Goal: Task Accomplishment & Management: Use online tool/utility

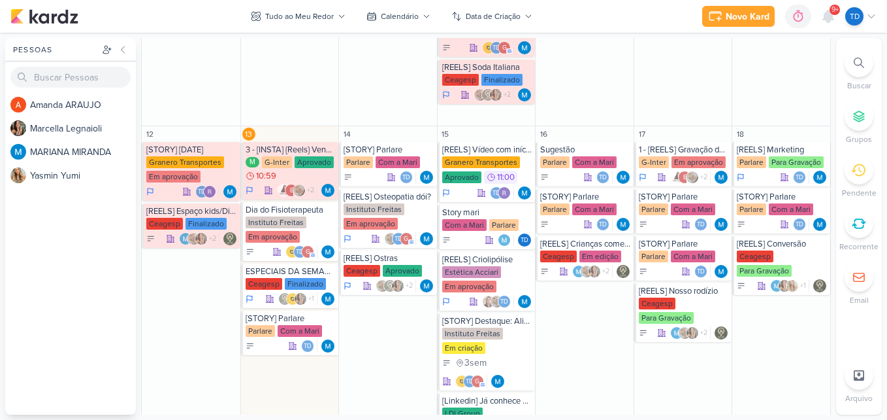
scroll to position [719, 0]
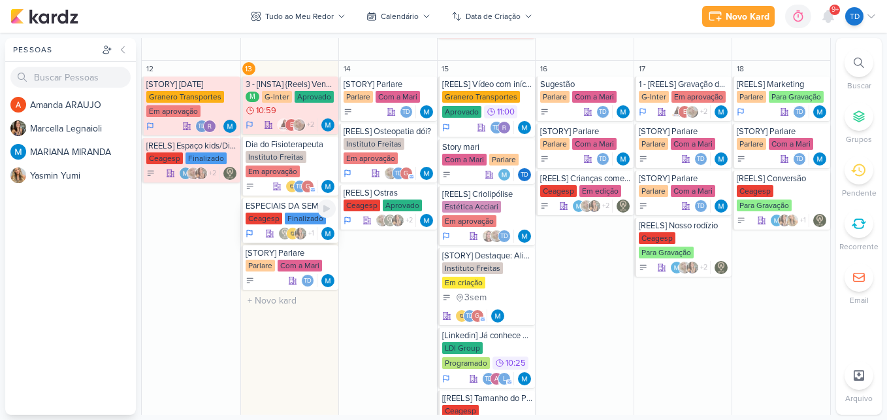
click at [294, 210] on div "ESPECIAIS DA SEMANA" at bounding box center [291, 206] width 91 height 10
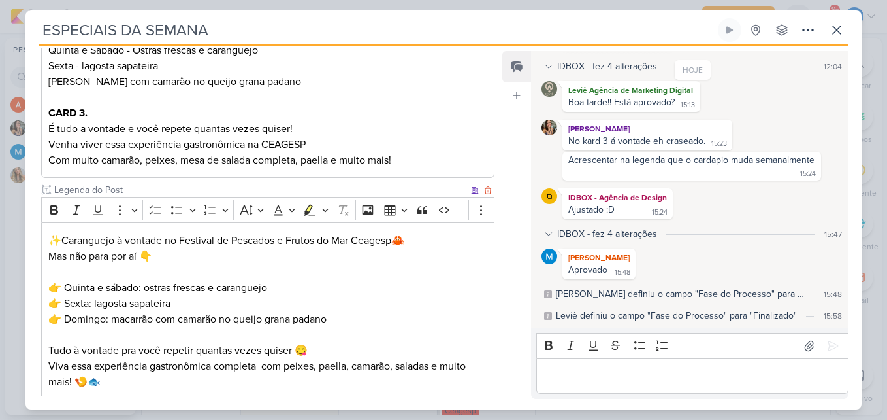
scroll to position [638, 0]
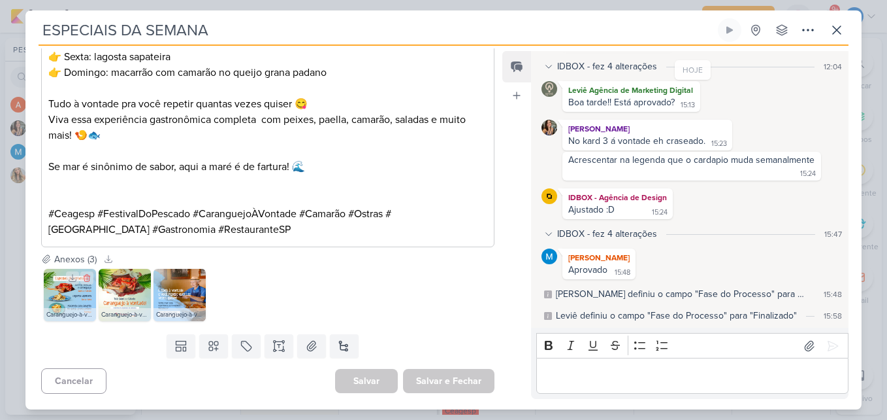
click at [61, 296] on img at bounding box center [70, 295] width 52 height 52
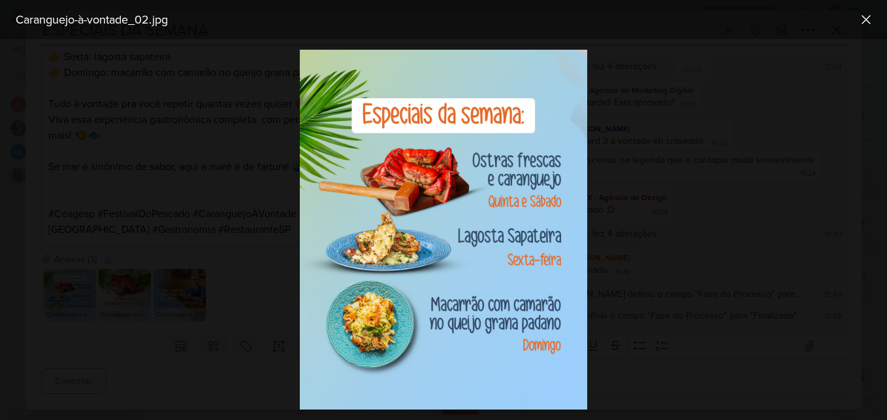
drag, startPoint x: 463, startPoint y: 118, endPoint x: 236, endPoint y: 156, distance: 230.0
click at [236, 156] on div at bounding box center [443, 229] width 887 height 380
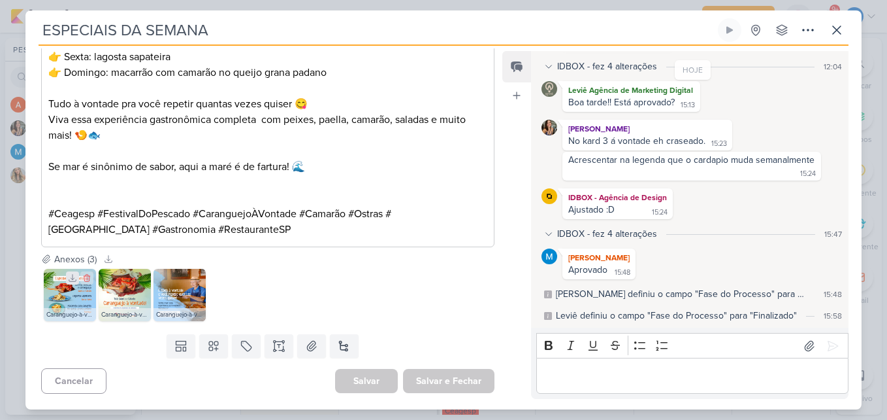
click at [70, 276] on icon at bounding box center [72, 277] width 9 height 9
click at [124, 276] on icon at bounding box center [127, 277] width 9 height 9
click at [181, 274] on icon at bounding box center [182, 277] width 9 height 9
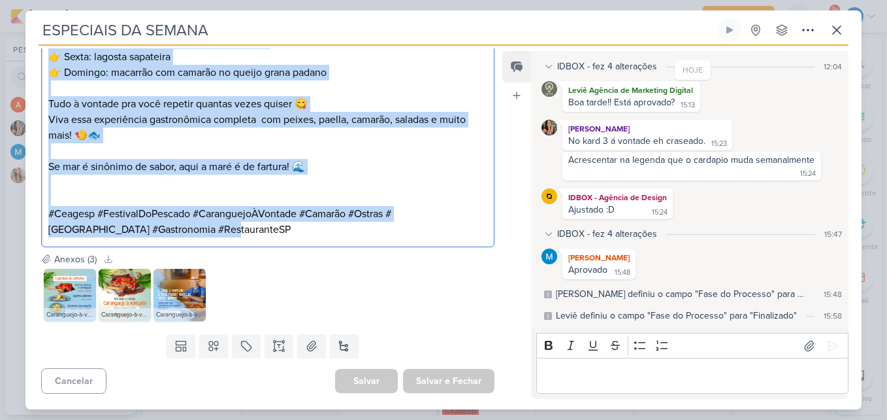
drag, startPoint x: 48, startPoint y: 184, endPoint x: 245, endPoint y: 229, distance: 201.7
click at [243, 230] on div "✨Caranguejo à vontade no Festival de Pescados e Frutos do Mar Ceagesp🦀 Mas não …" at bounding box center [268, 111] width 454 height 271
copy div "✨Caranguejo à vontade no Festival de Pescados e Frutos do Mar Ceagesp🦀 Mas não …"
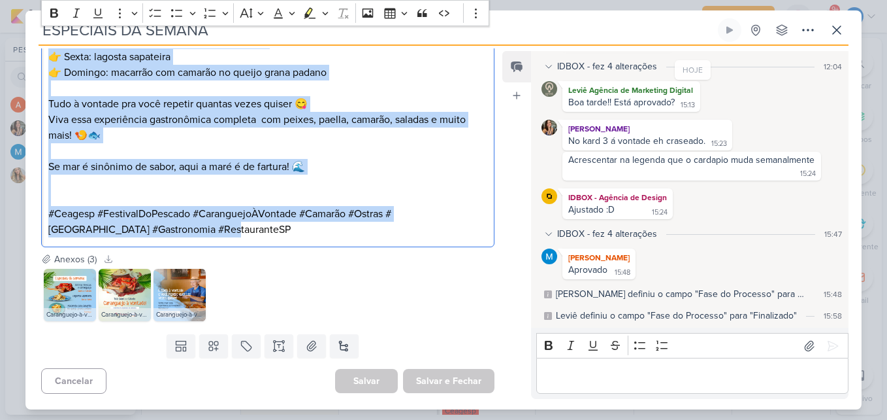
click at [342, 182] on p "Editor editing area: main" at bounding box center [267, 182] width 439 height 16
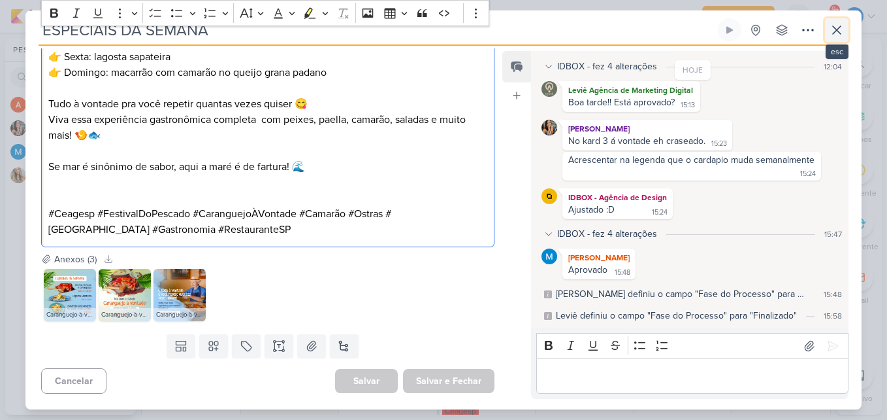
click at [828, 29] on button at bounding box center [837, 30] width 24 height 24
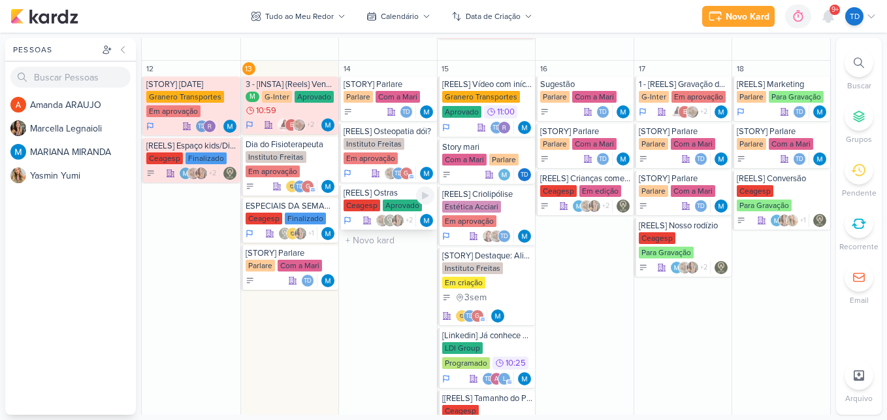
click at [399, 190] on div "[REELS] Ostras" at bounding box center [389, 193] width 91 height 10
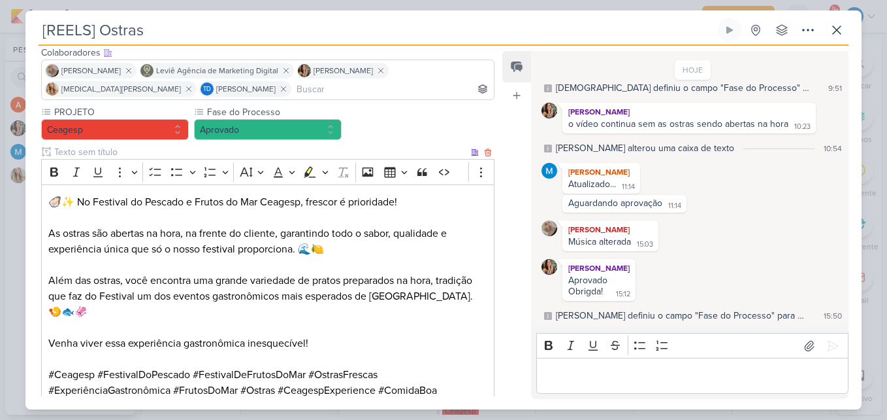
scroll to position [261, 0]
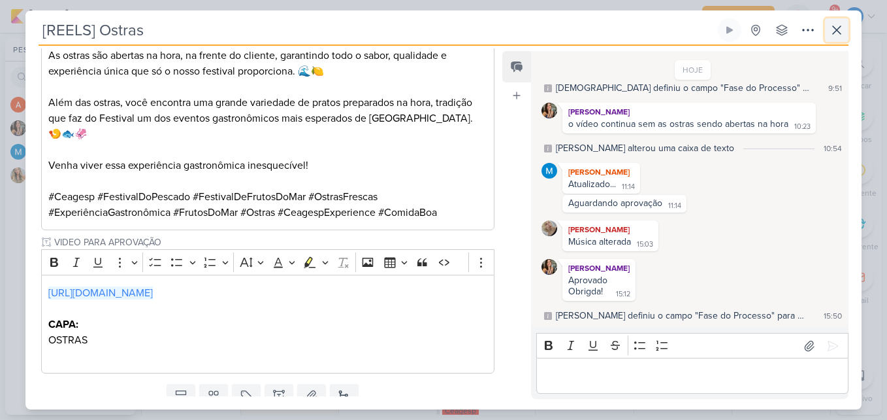
click at [841, 25] on icon at bounding box center [837, 30] width 16 height 16
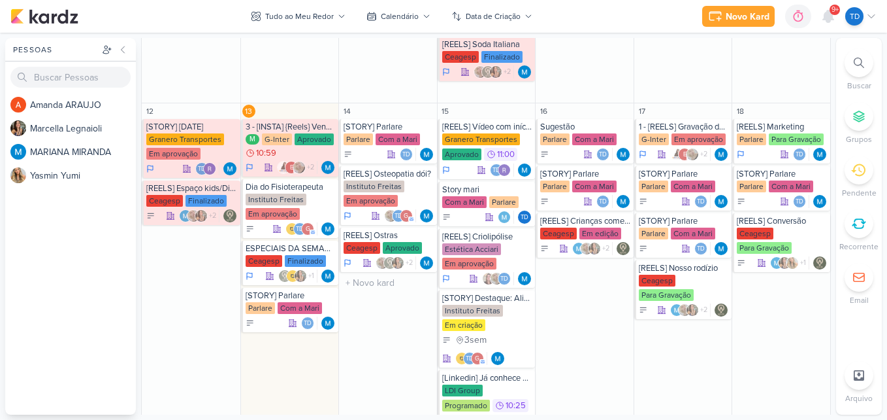
scroll to position [653, 0]
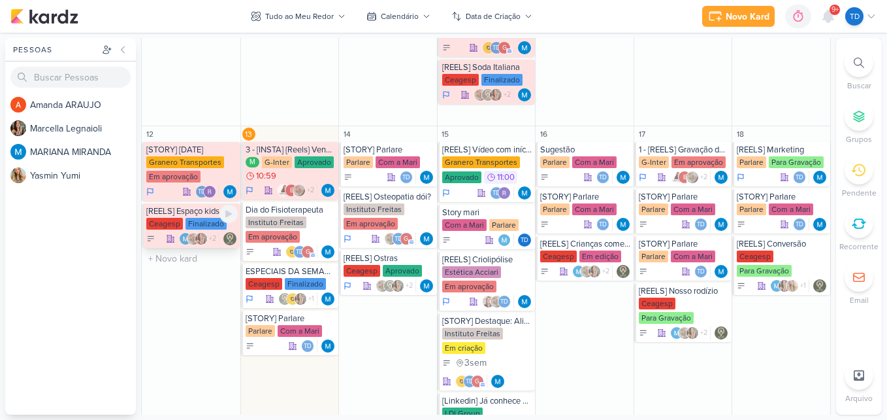
click at [181, 226] on div "Ceagesp" at bounding box center [164, 224] width 37 height 12
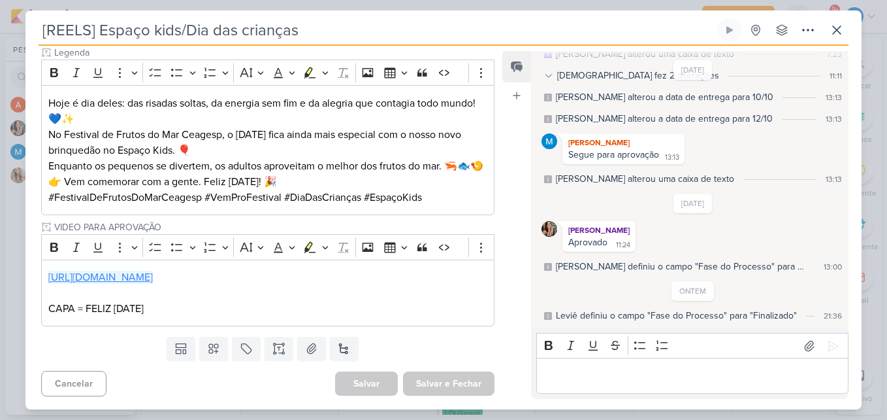
scroll to position [525, 0]
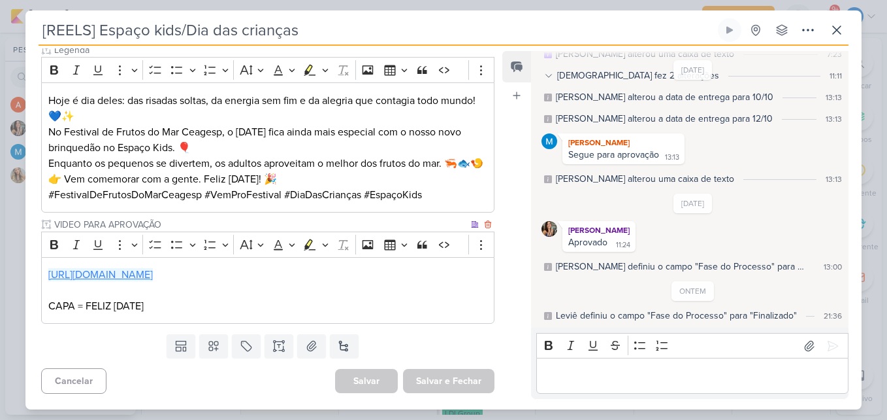
click at [153, 274] on link "[URL][DOMAIN_NAME]" at bounding box center [100, 274] width 105 height 13
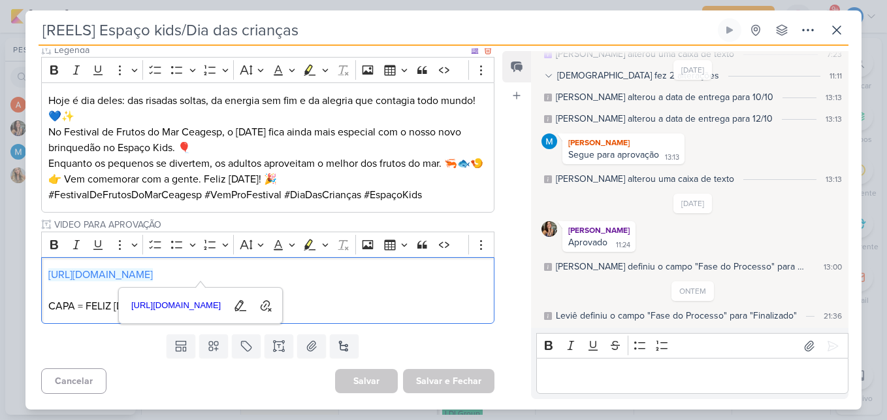
scroll to position [460, 0]
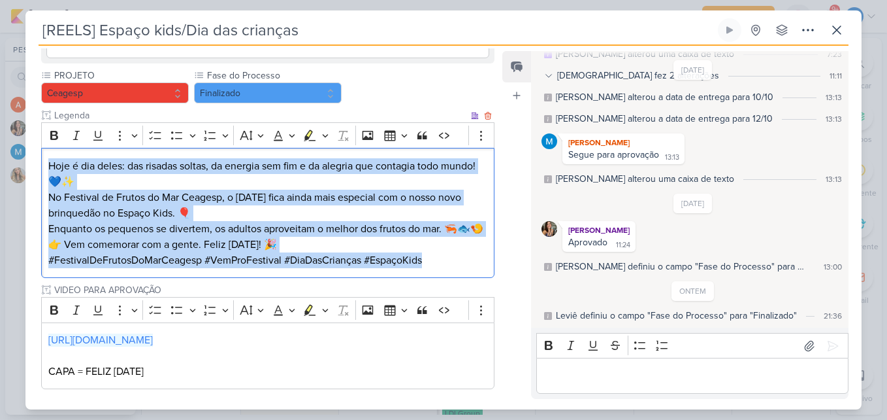
drag, startPoint x: 44, startPoint y: 150, endPoint x: 461, endPoint y: 252, distance: 429.8
click at [461, 252] on div "Hoje é dia deles: das risadas soltas, da energia sem fim e da alegria que conta…" at bounding box center [268, 213] width 454 height 130
copy div "Hoje é dia deles: das risadas soltas, da energia sem fim e da alegria que conta…"
click at [829, 28] on button at bounding box center [837, 30] width 24 height 24
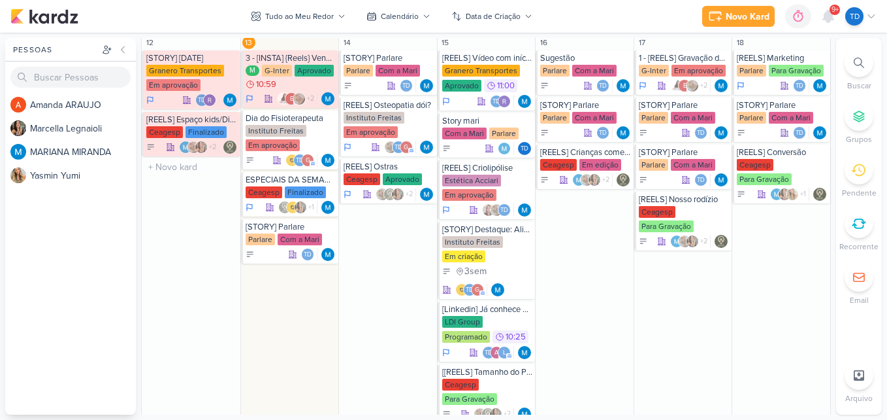
scroll to position [719, 0]
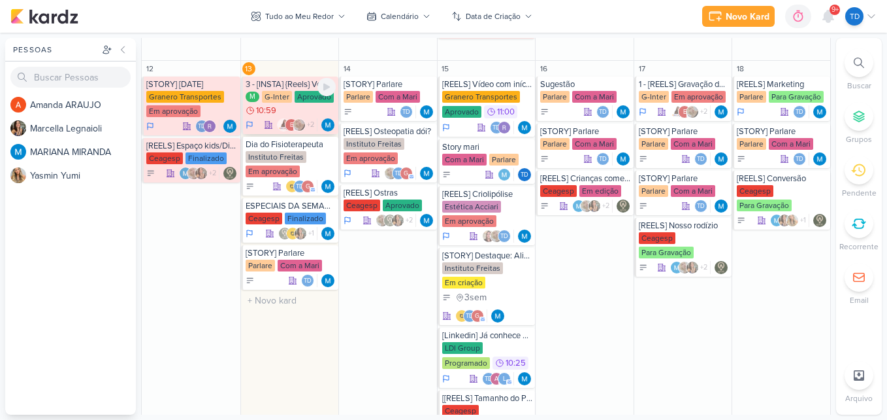
click at [285, 101] on div "G-Inter" at bounding box center [277, 97] width 30 height 12
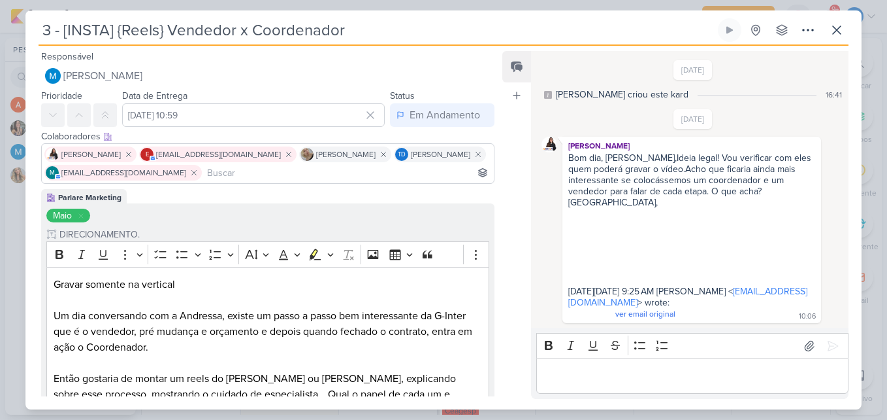
scroll to position [274, 0]
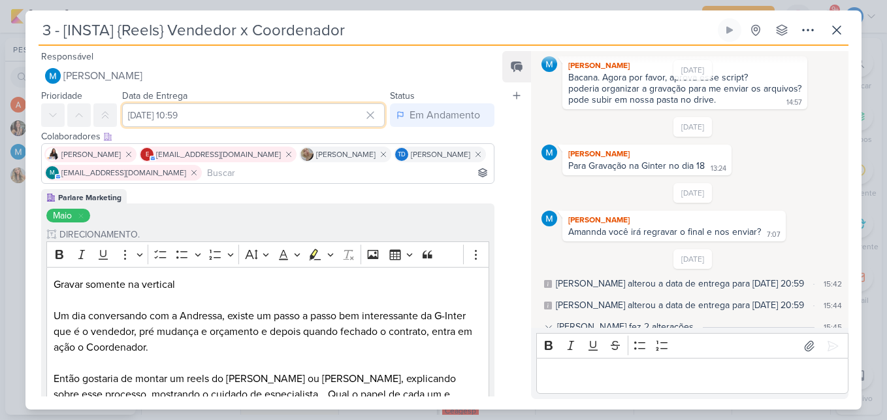
click at [247, 116] on input "[DATE] 10:59" at bounding box center [253, 115] width 263 height 24
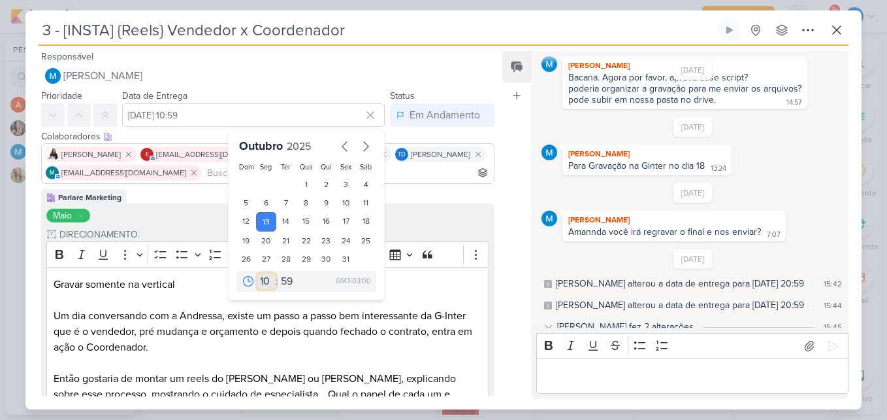
click at [261, 287] on select "00 01 02 03 04 05 06 07 08 09 10 11 12 13 14 15 16 17 18 19 20 21 22 23" at bounding box center [266, 281] width 18 height 16
select select "15"
click at [257, 273] on select "00 01 02 03 04 05 06 07 08 09 10 11 12 13 14 15 16 17 18 19 20 21 22 23" at bounding box center [266, 281] width 18 height 16
type input "[DATE] 15:59"
click at [278, 285] on select "00 05 10 15 20 25 30 35 40 45 50 55 59" at bounding box center [287, 281] width 18 height 16
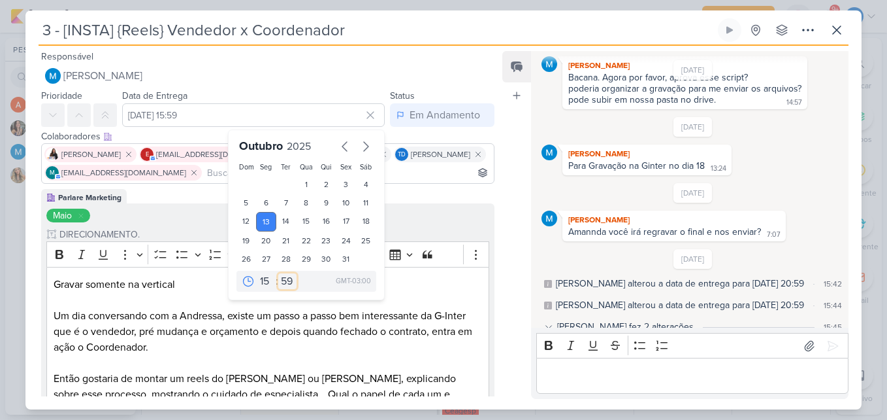
select select "35"
click at [278, 273] on select "00 05 10 15 20 25 30 35 40 45 50 55 59" at bounding box center [287, 281] width 18 height 16
type input "[DATE] 15:35"
click at [149, 110] on input "[DATE] 15:35" at bounding box center [253, 115] width 263 height 24
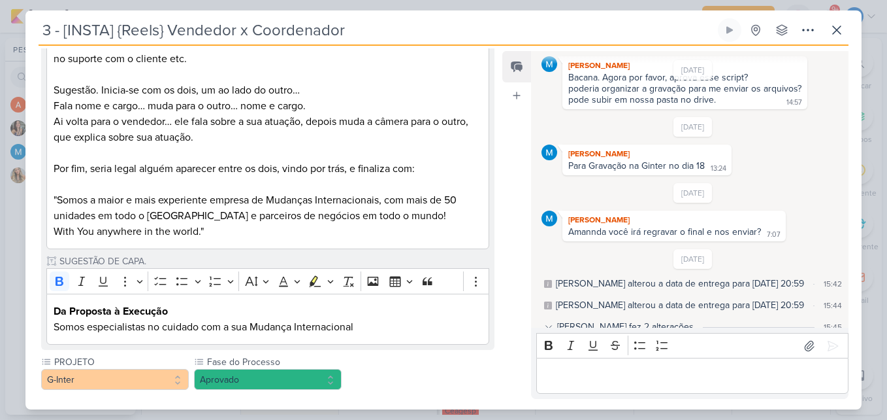
scroll to position [719, 0]
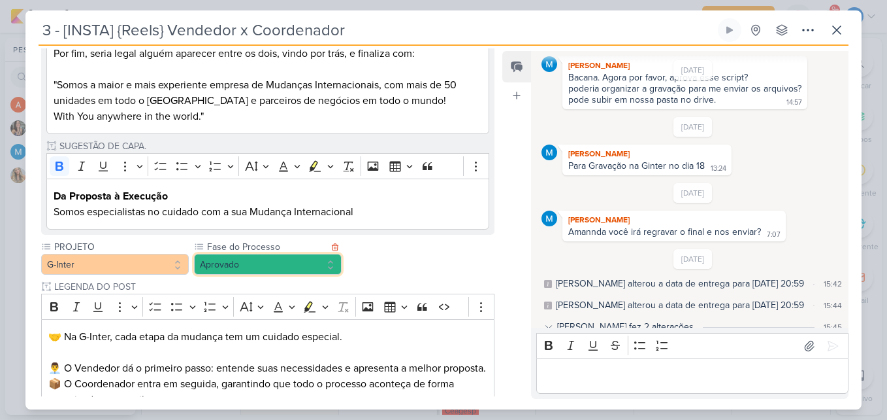
click at [297, 262] on button "Aprovado" at bounding box center [268, 264] width 148 height 21
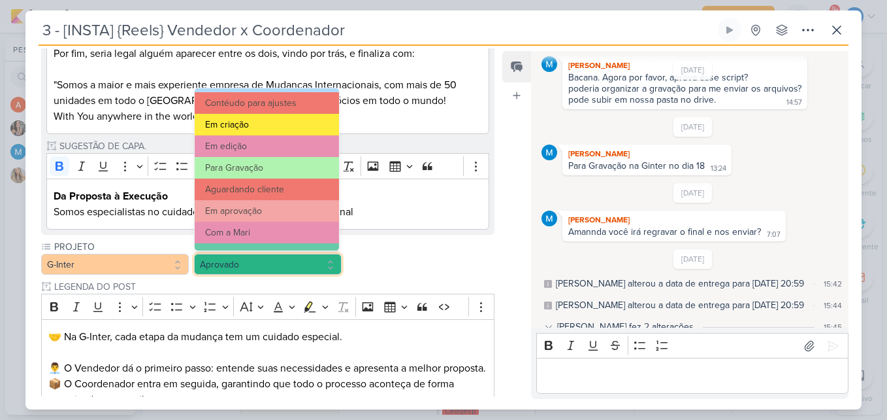
scroll to position [126, 0]
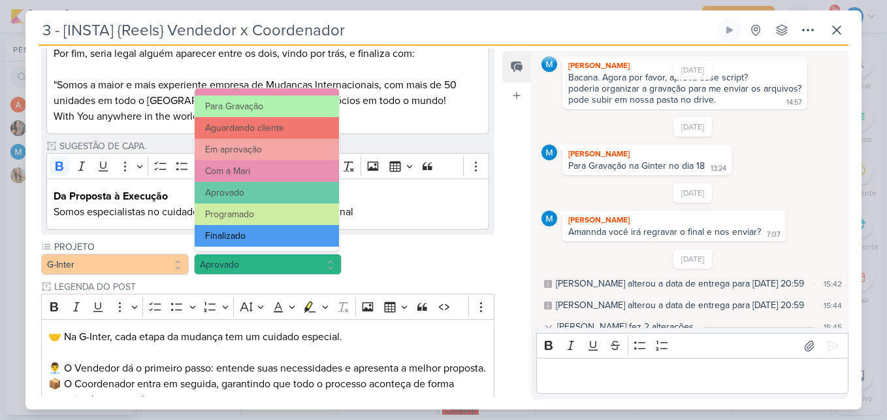
click at [271, 238] on button "Finalizado" at bounding box center [267, 236] width 144 height 22
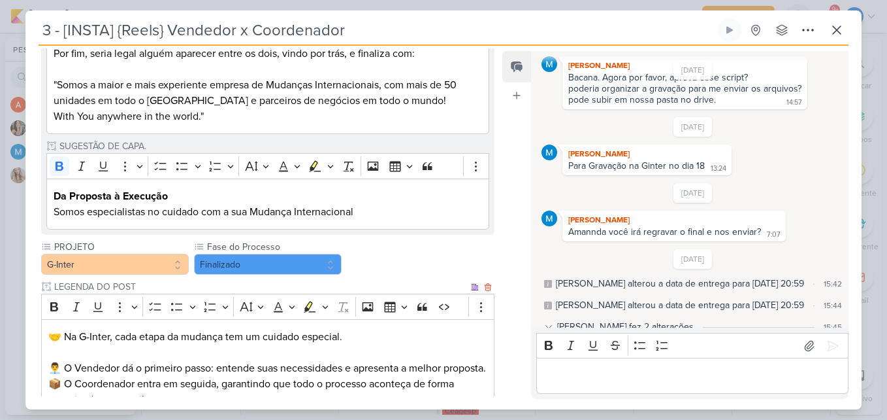
scroll to position [1034, 0]
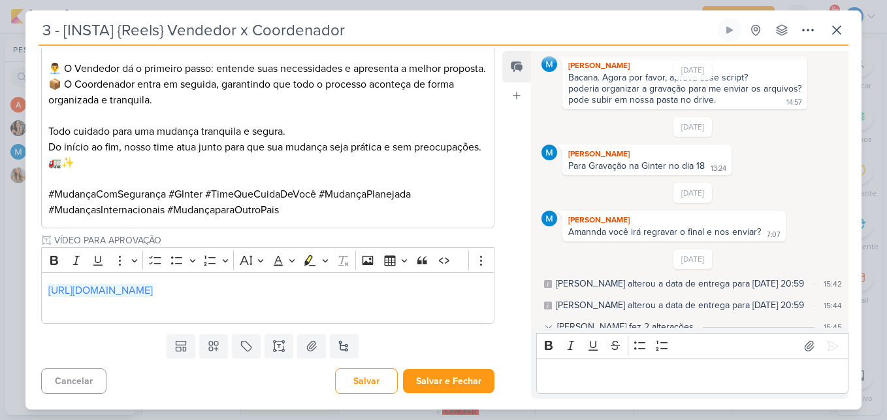
click at [418, 363] on div "Responsável [PERSON_NAME] Nenhum contato encontrado create new contact Novo Con…" at bounding box center [262, 222] width 474 height 348
click at [420, 369] on button "Salvar e Fechar" at bounding box center [448, 381] width 91 height 24
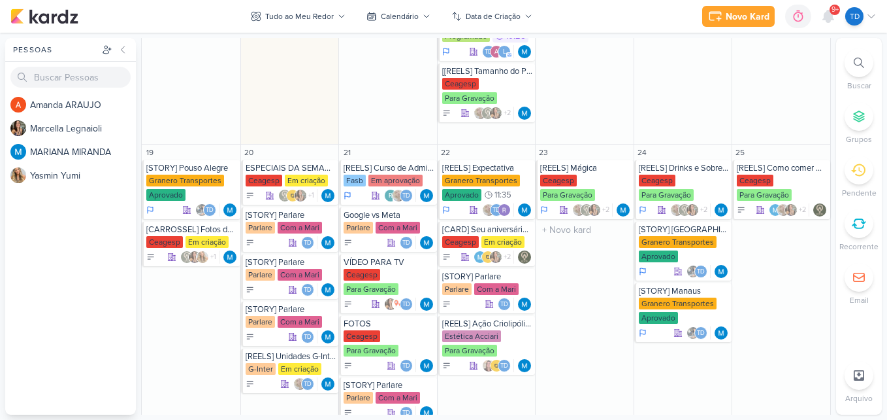
scroll to position [784, 0]
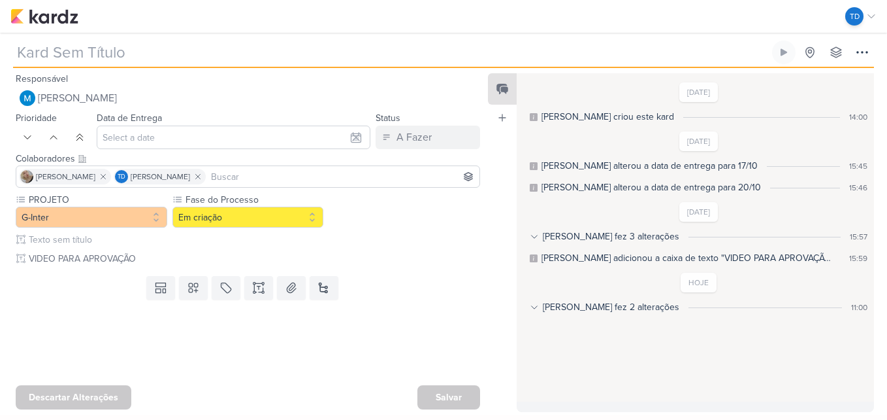
type input "[REELS] Unidades G-Inter no [GEOGRAPHIC_DATA]"
type input "20 de outubro de 2025 às 23:59"
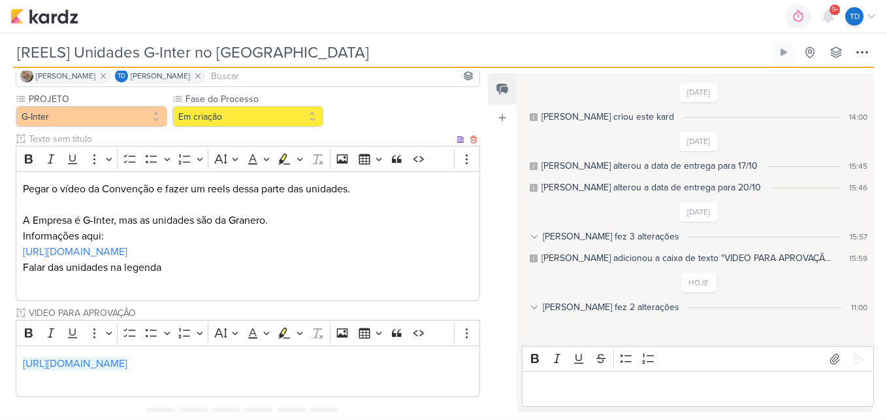
scroll to position [157, 0]
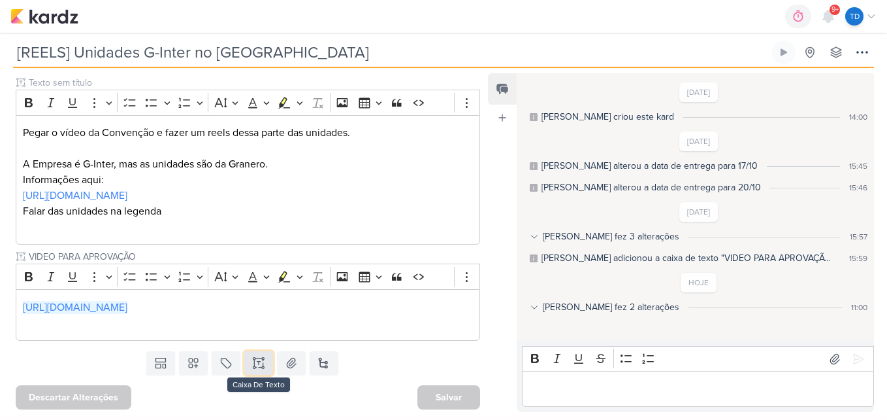
click at [252, 366] on icon at bounding box center [258, 362] width 13 height 13
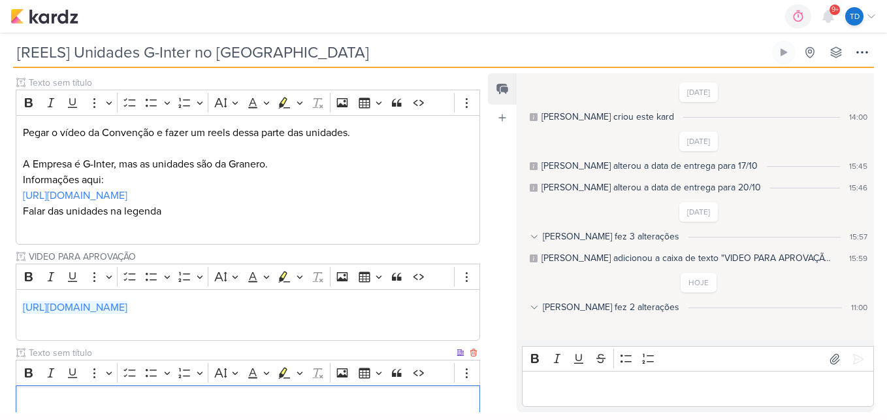
click at [106, 349] on input "text" at bounding box center [240, 353] width 428 height 14
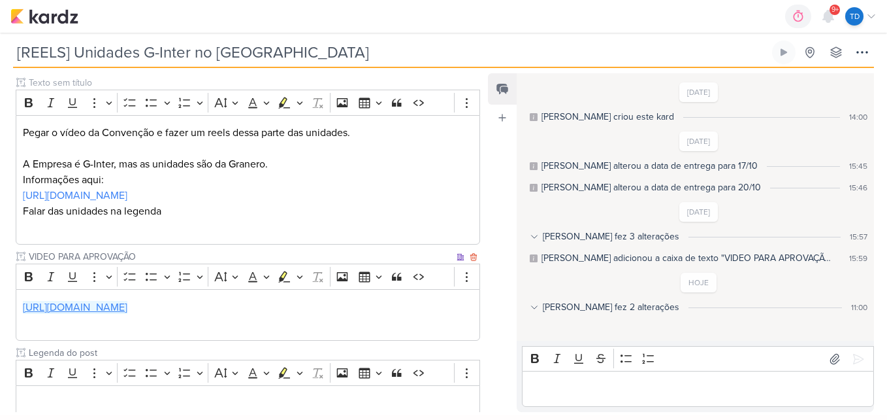
type input "Legenda do post"
click at [127, 312] on link "https://drive.google.com/drive/folders/1LXXZ4N2gVRJN0-Ii979dSqIc62JxjMkj" at bounding box center [75, 307] width 105 height 13
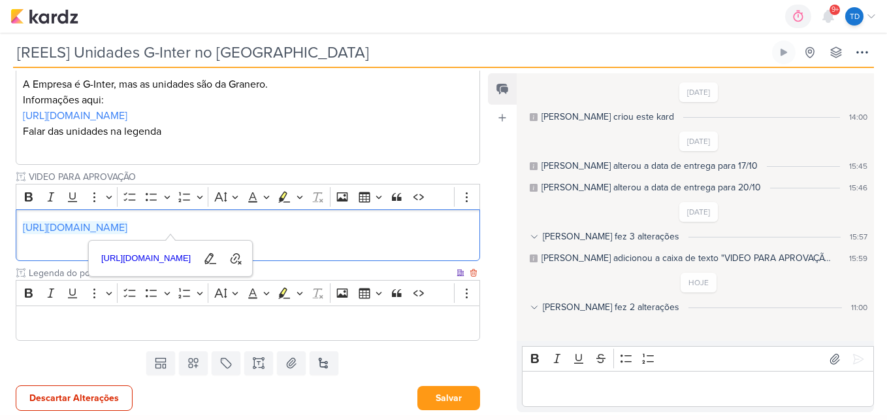
scroll to position [238, 0]
click at [204, 325] on p "Editor editing area: main" at bounding box center [248, 322] width 451 height 16
